Goal: Task Accomplishment & Management: Manage account settings

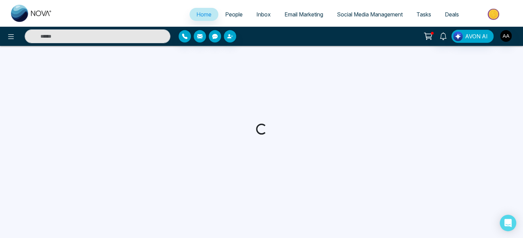
select select "*"
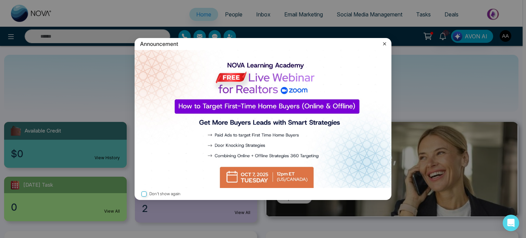
click at [383, 44] on icon at bounding box center [384, 43] width 7 height 7
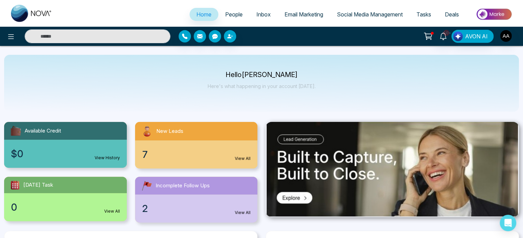
click at [232, 15] on span "People" at bounding box center [233, 14] width 17 height 7
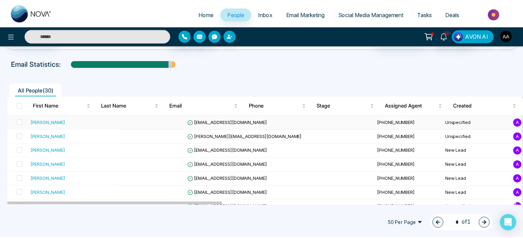
scroll to position [69, 0]
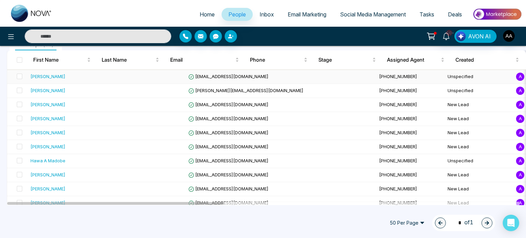
click at [77, 80] on div "[PERSON_NAME]" at bounding box center [72, 76] width 84 height 7
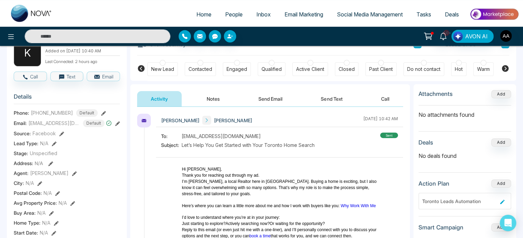
scroll to position [34, 0]
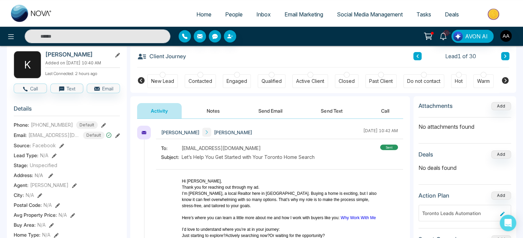
click at [424, 83] on div "Do not contact" at bounding box center [423, 81] width 33 height 7
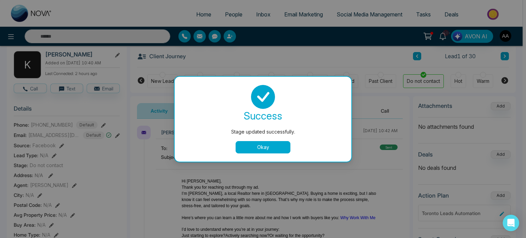
click at [254, 147] on button "Okay" at bounding box center [263, 147] width 55 height 12
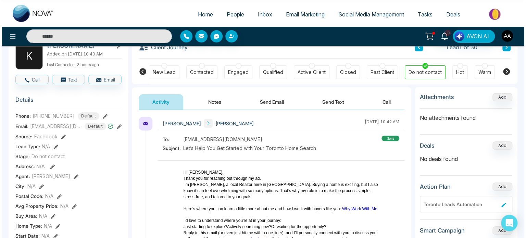
scroll to position [0, 0]
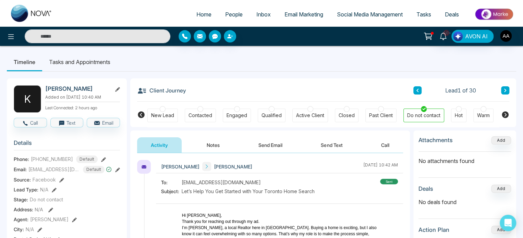
click at [214, 151] on button "Notes" at bounding box center [213, 144] width 40 height 15
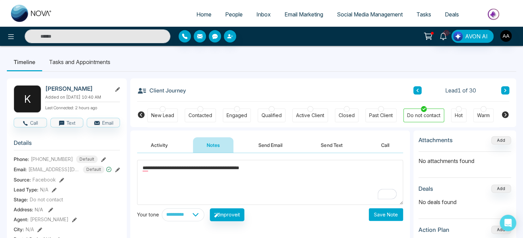
type textarea "**********"
click at [382, 216] on button "Save Note" at bounding box center [386, 214] width 34 height 13
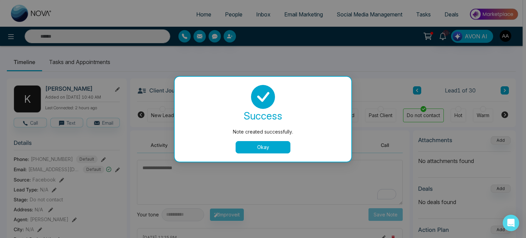
click at [254, 150] on button "Okay" at bounding box center [263, 147] width 55 height 12
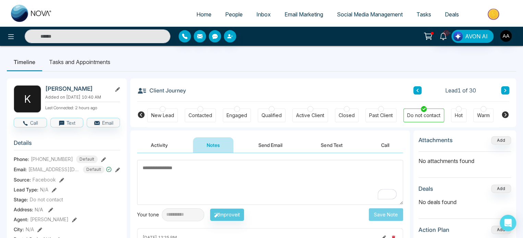
click at [228, 18] on span "People" at bounding box center [233, 14] width 17 height 7
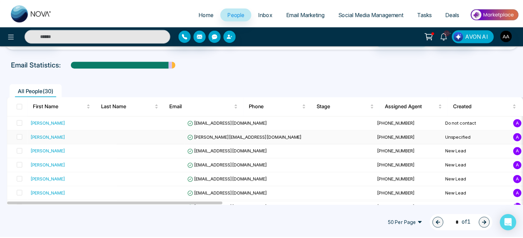
scroll to position [34, 0]
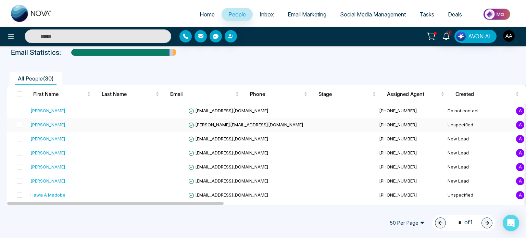
click at [191, 127] on span "[PERSON_NAME][EMAIL_ADDRESS][DOMAIN_NAME]" at bounding box center [245, 124] width 115 height 5
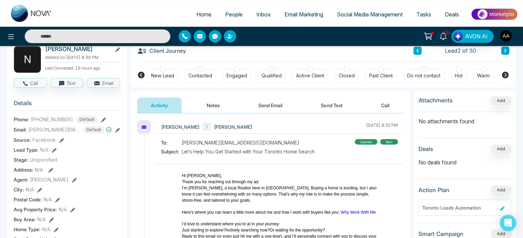
scroll to position [5, 0]
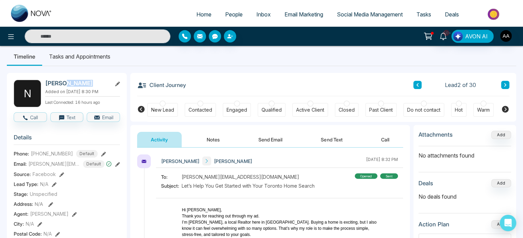
drag, startPoint x: 63, startPoint y: 83, endPoint x: 91, endPoint y: 84, distance: 28.1
click at [91, 84] on h2 "[PERSON_NAME]" at bounding box center [77, 83] width 64 height 7
click at [154, 112] on div "New Lead" at bounding box center [162, 110] width 23 height 7
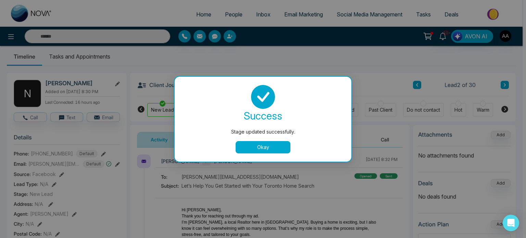
click at [207, 142] on div "Stage updated successfully. success Stage updated successfully. Okay" at bounding box center [263, 119] width 526 height 238
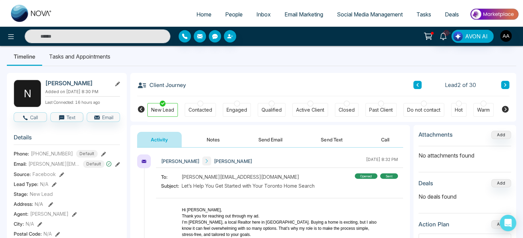
click at [216, 142] on button "Notes" at bounding box center [213, 139] width 40 height 15
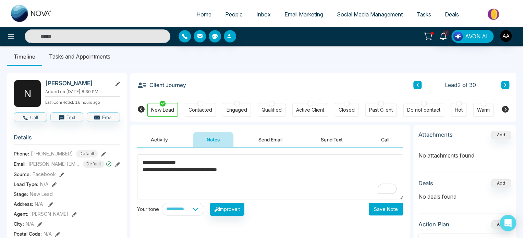
type textarea "**********"
click at [378, 210] on button "Save Note" at bounding box center [386, 209] width 34 height 13
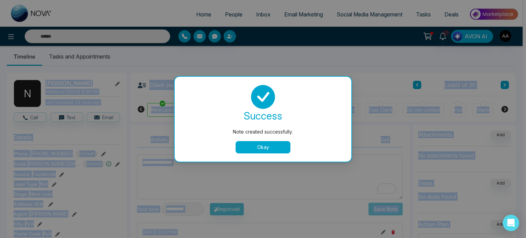
drag, startPoint x: 46, startPoint y: 83, endPoint x: 88, endPoint y: 84, distance: 41.4
click at [88, 84] on body "**********" at bounding box center [261, 114] width 523 height 238
click at [93, 78] on div "Note created successfully. success Note created successfully. Okay" at bounding box center [263, 119] width 526 height 238
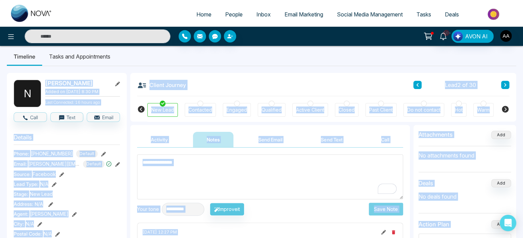
click at [104, 82] on h2 "[PERSON_NAME]" at bounding box center [77, 83] width 64 height 7
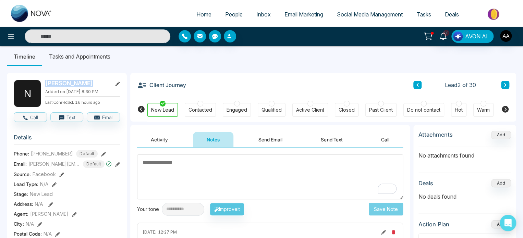
drag, startPoint x: 45, startPoint y: 83, endPoint x: 85, endPoint y: 81, distance: 40.4
click at [85, 81] on div "N [PERSON_NAME] Added on [DATE] 8:30 PM Last Connected: 16 hours ago" at bounding box center [67, 93] width 106 height 27
copy h2 "[PERSON_NAME]"
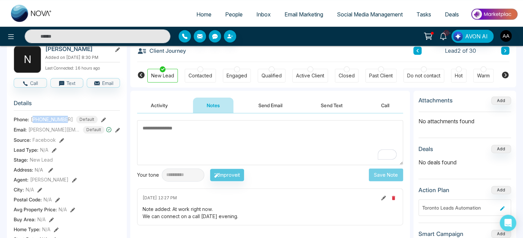
drag, startPoint x: 34, startPoint y: 118, endPoint x: 68, endPoint y: 121, distance: 34.0
click at [68, 121] on div "[PHONE_NUMBER] Default" at bounding box center [64, 120] width 67 height 8
copy span "15199827442"
